Goal: Information Seeking & Learning: Learn about a topic

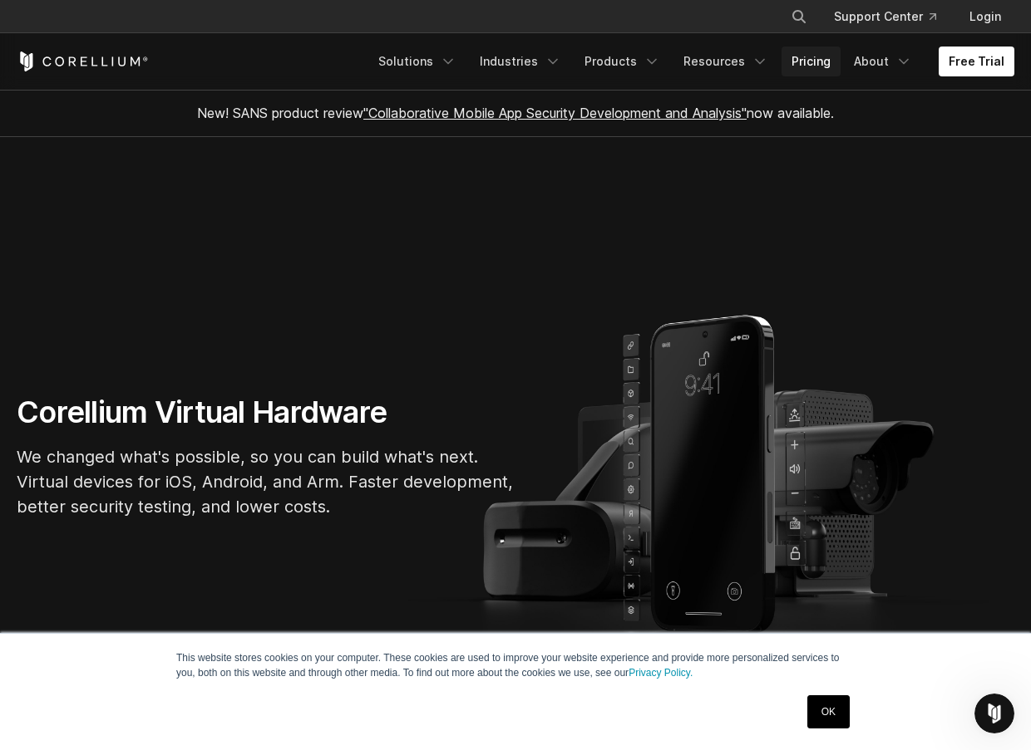
click at [829, 66] on link "Pricing" at bounding box center [810, 62] width 59 height 30
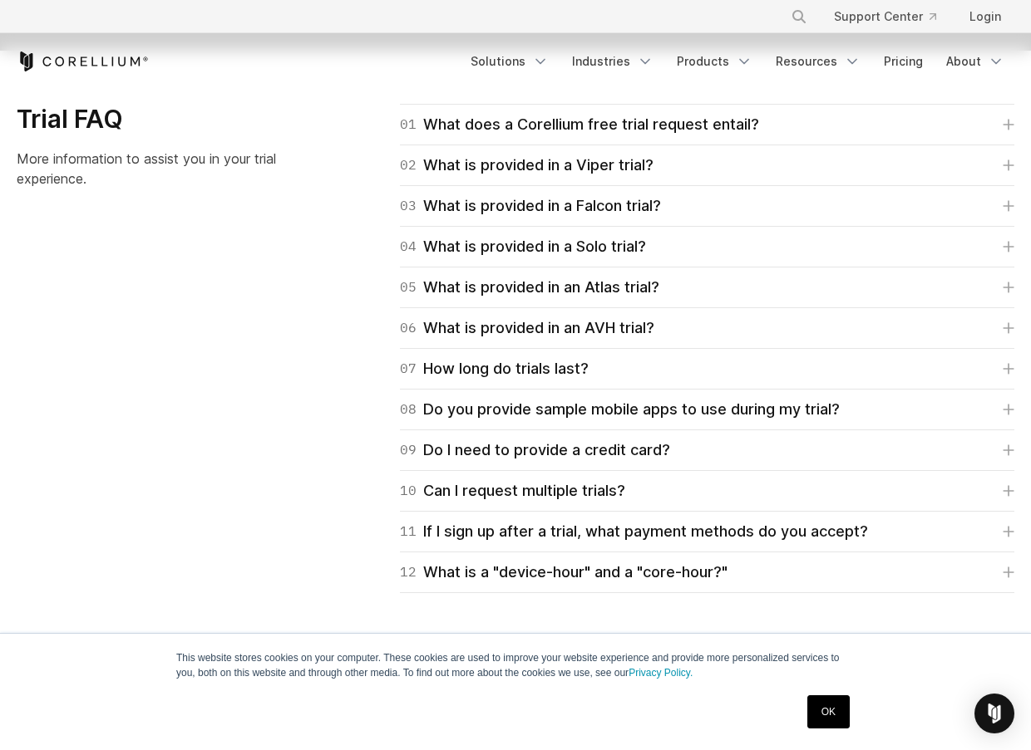
scroll to position [2375, 0]
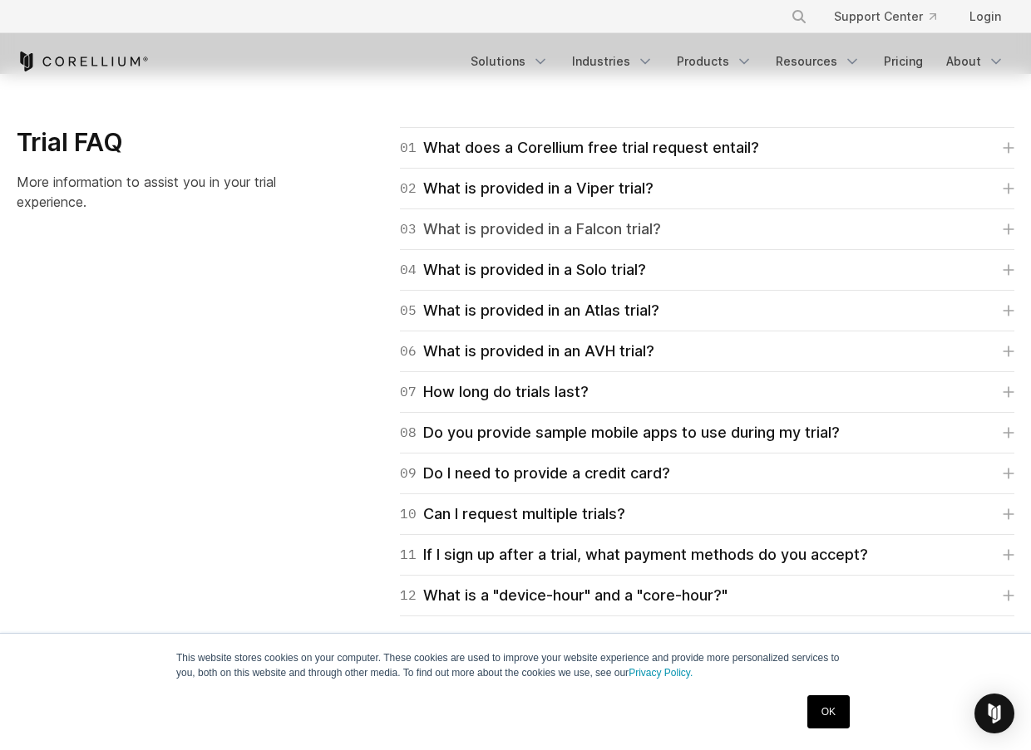
click at [497, 230] on div "03 What is provided in a Falcon trial?" at bounding box center [530, 229] width 261 height 23
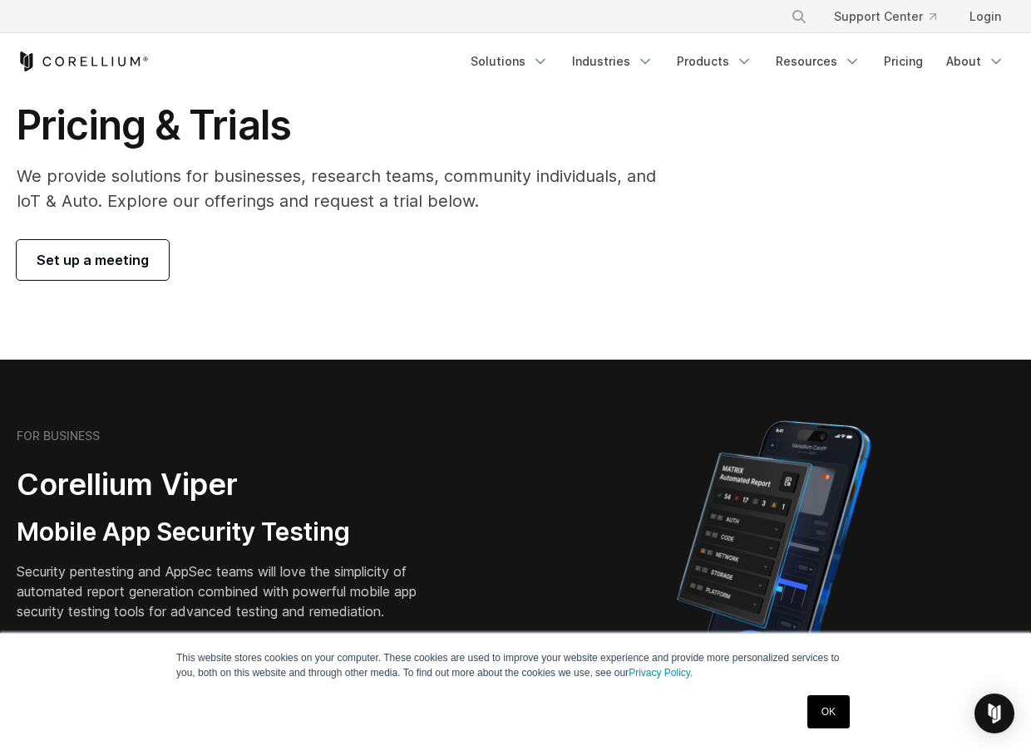
scroll to position [0, 0]
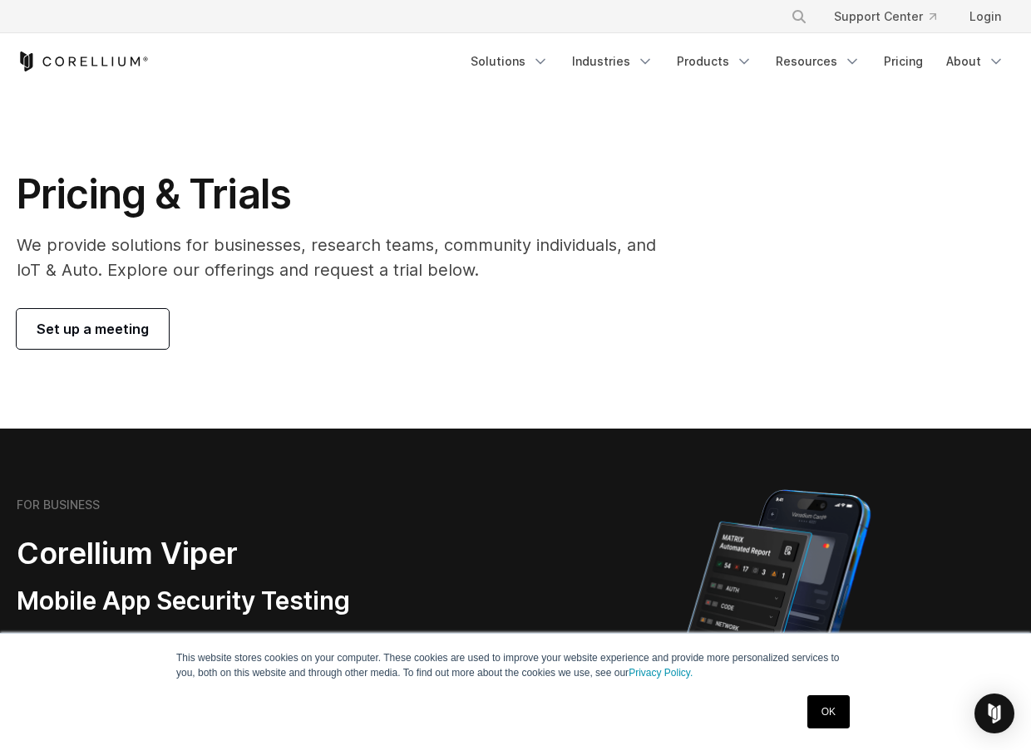
click at [123, 62] on icon "Corellium Home" at bounding box center [83, 62] width 132 height 20
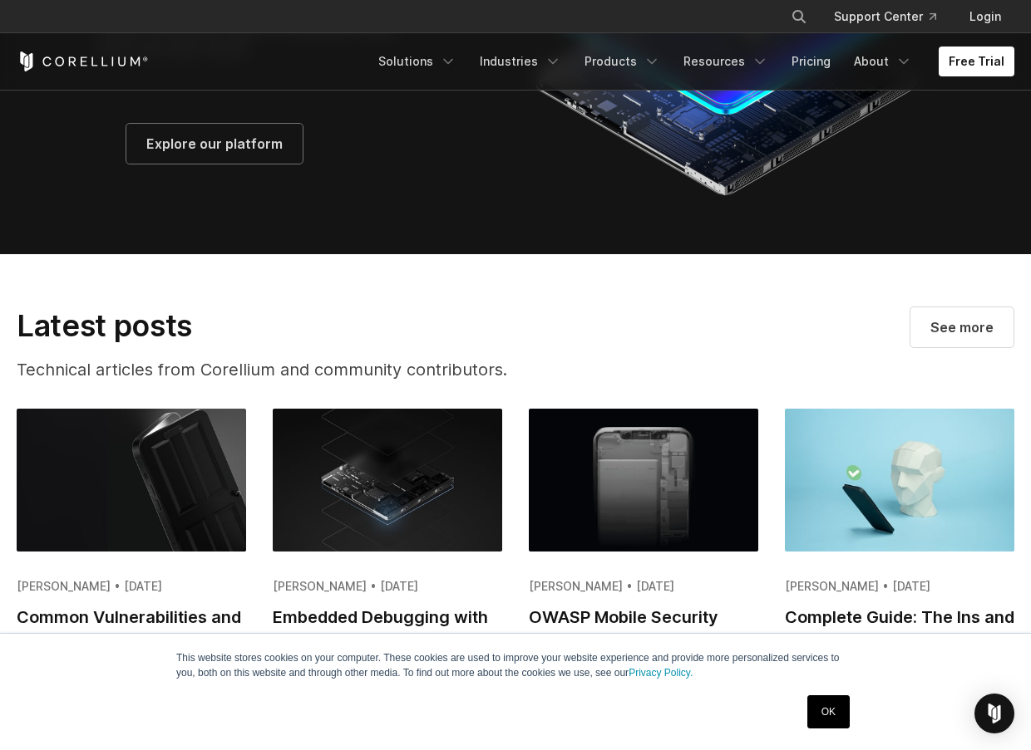
scroll to position [3048, 0]
